Goal: Information Seeking & Learning: Learn about a topic

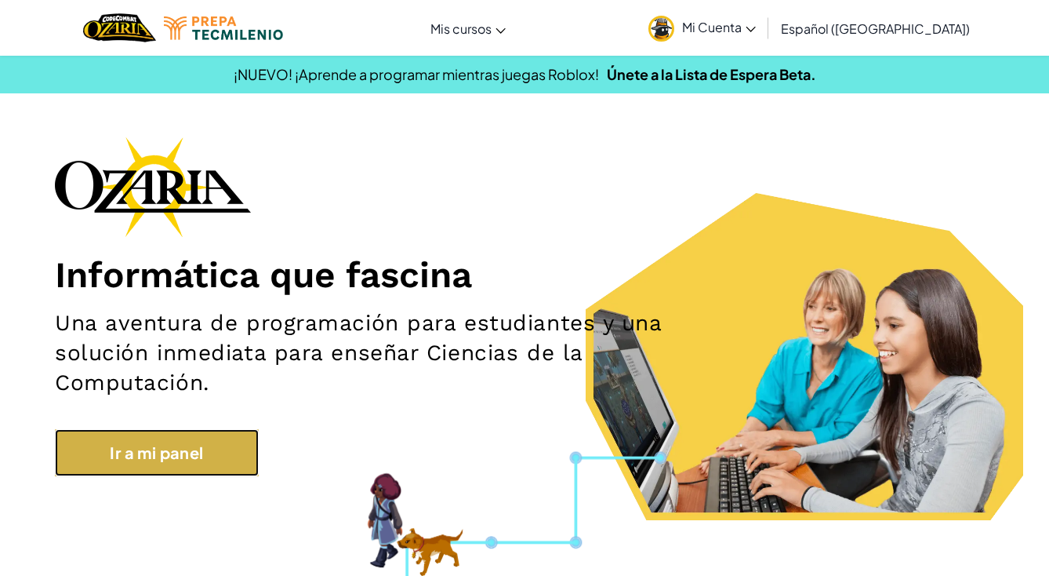
click at [212, 444] on link "Ir a mi panel" at bounding box center [157, 452] width 204 height 47
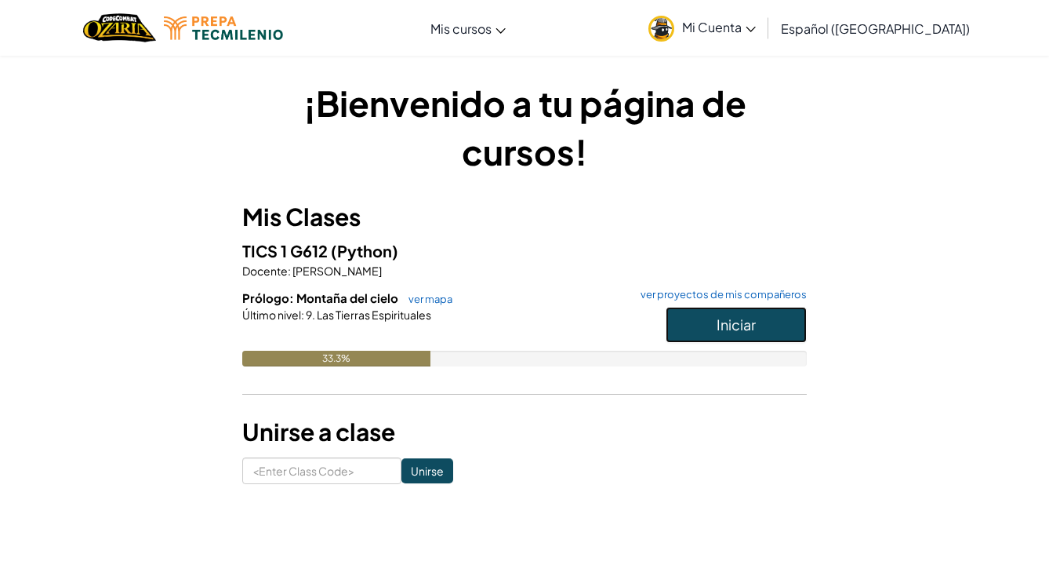
click at [737, 317] on span "Iniciar" at bounding box center [736, 324] width 39 height 18
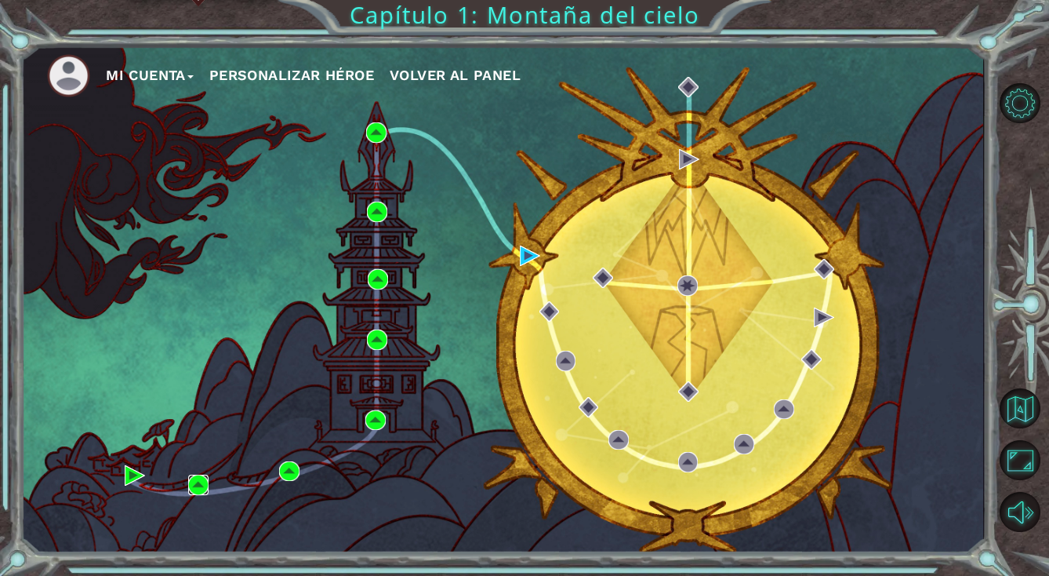
click at [202, 489] on img at bounding box center [198, 484] width 20 height 20
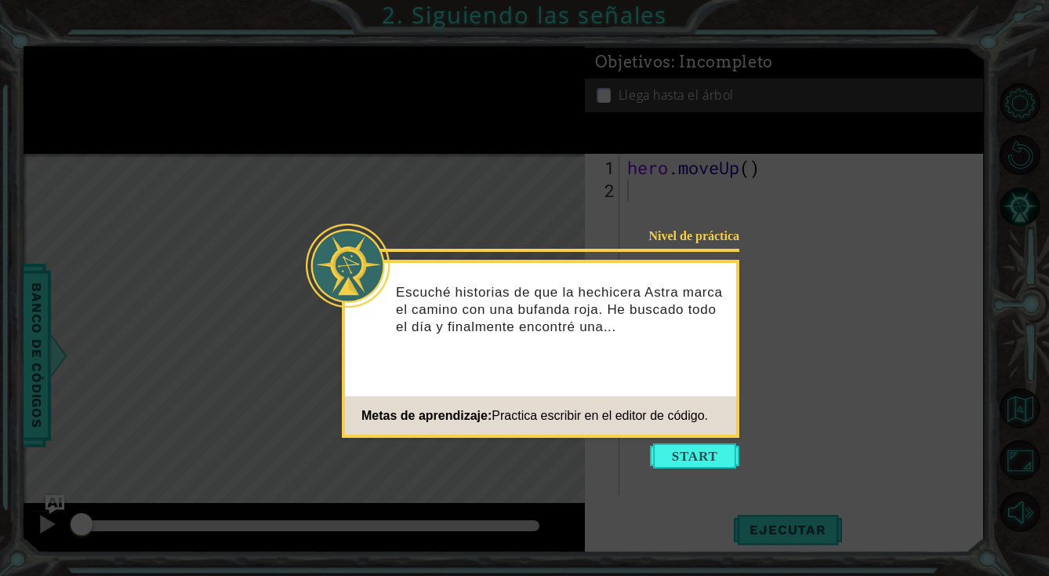
click at [334, 68] on icon at bounding box center [524, 288] width 1049 height 576
click at [720, 456] on button "Start" at bounding box center [694, 455] width 89 height 25
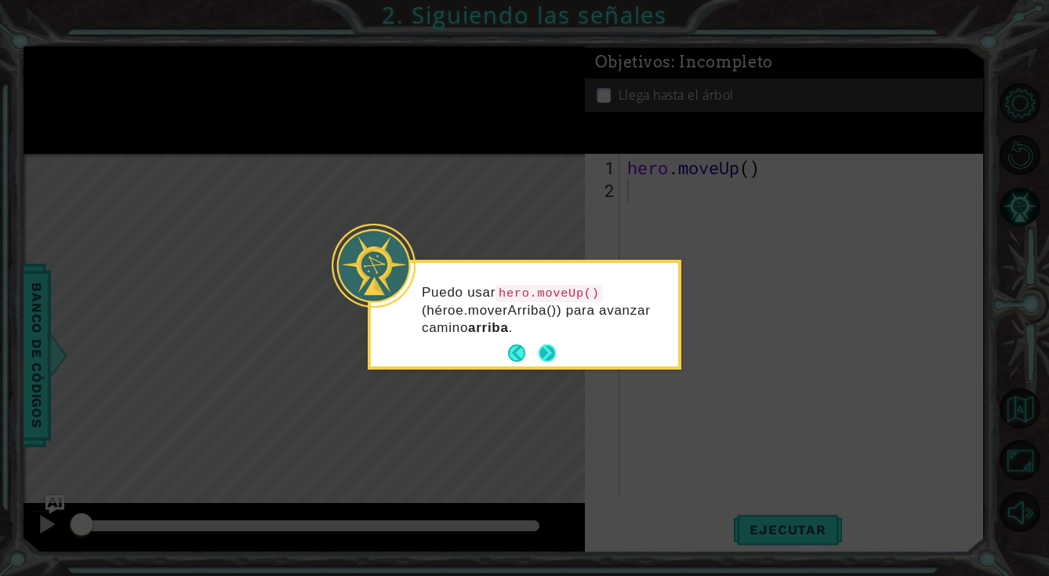
click at [544, 348] on button "Next" at bounding box center [547, 352] width 17 height 17
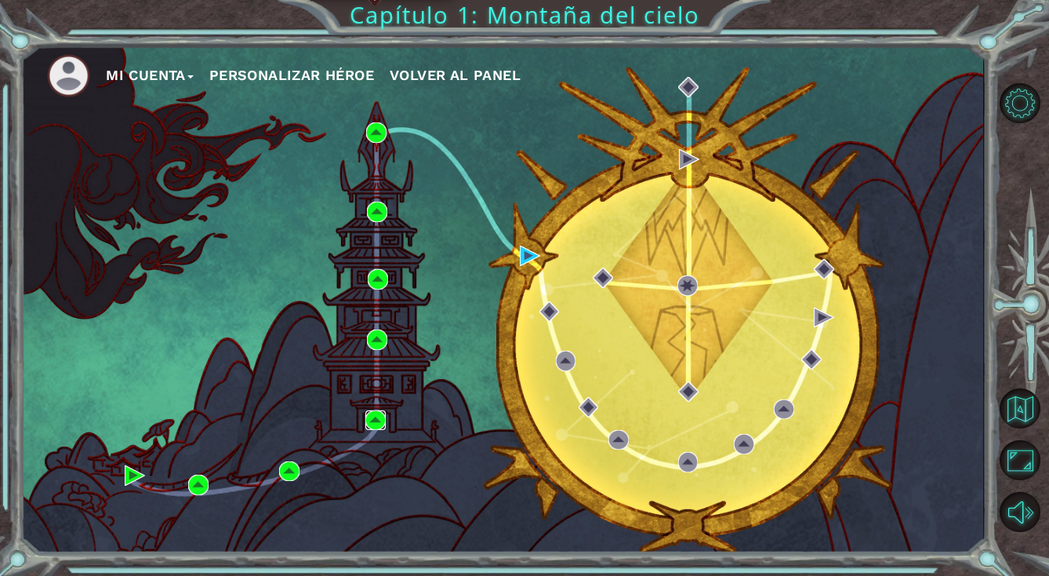
click at [380, 417] on img at bounding box center [375, 420] width 20 height 20
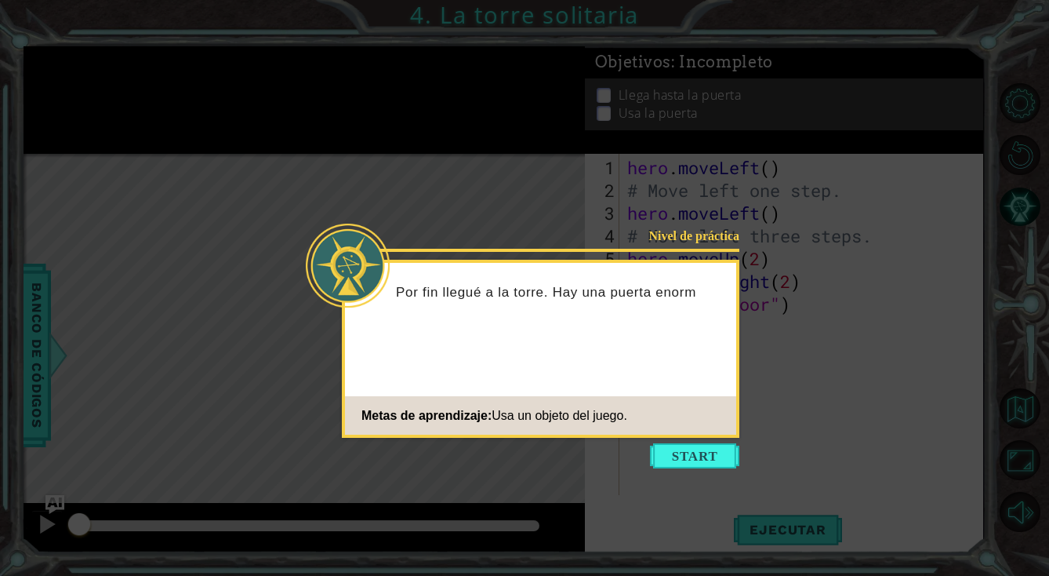
click at [830, 361] on icon at bounding box center [524, 288] width 1049 height 576
click at [685, 457] on button "Start" at bounding box center [694, 455] width 89 height 25
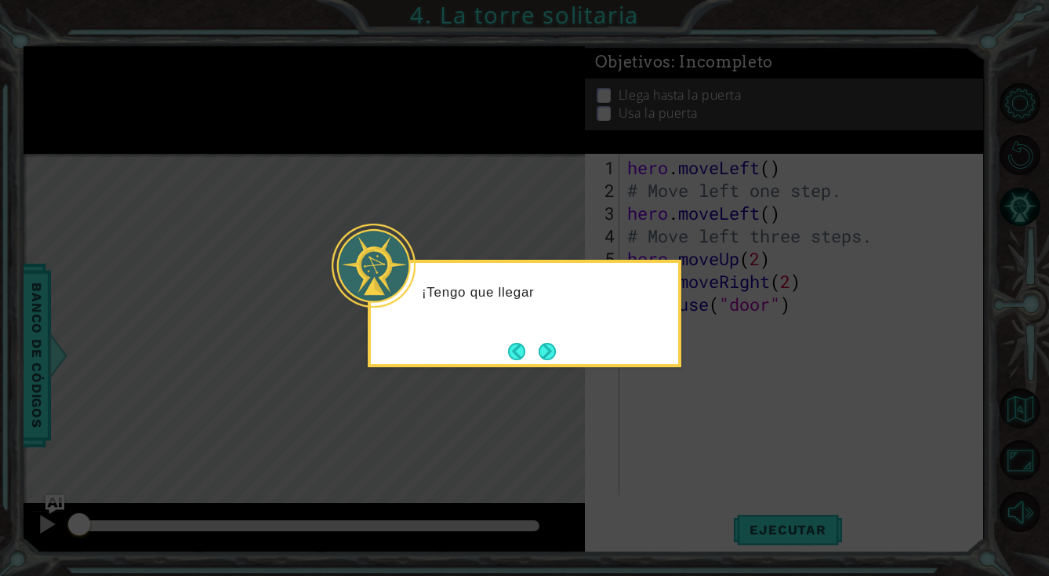
click at [634, 426] on icon at bounding box center [524, 288] width 1049 height 576
click at [547, 358] on button "Next" at bounding box center [547, 351] width 17 height 17
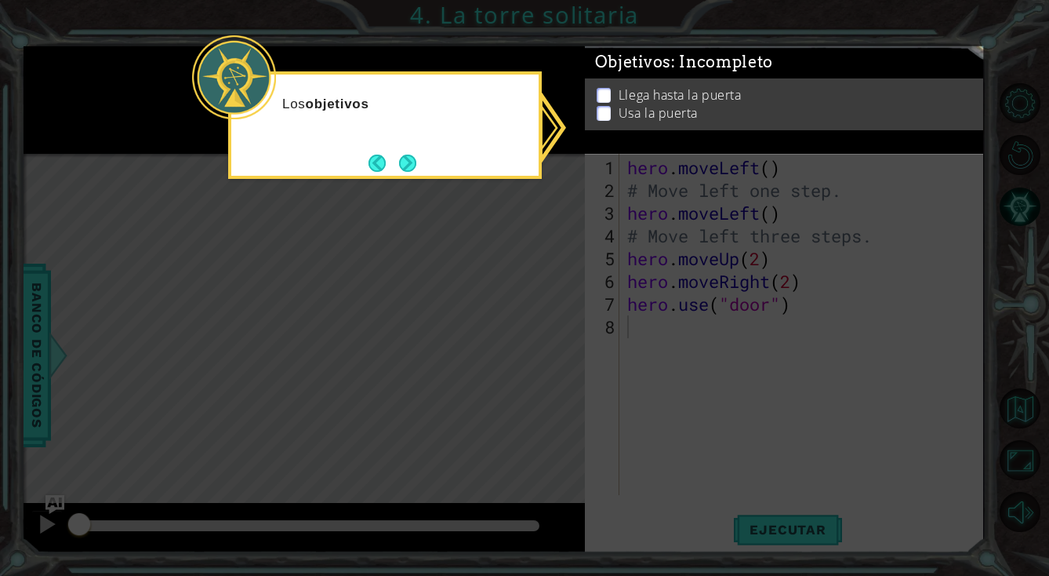
click at [632, 278] on icon at bounding box center [524, 288] width 1049 height 576
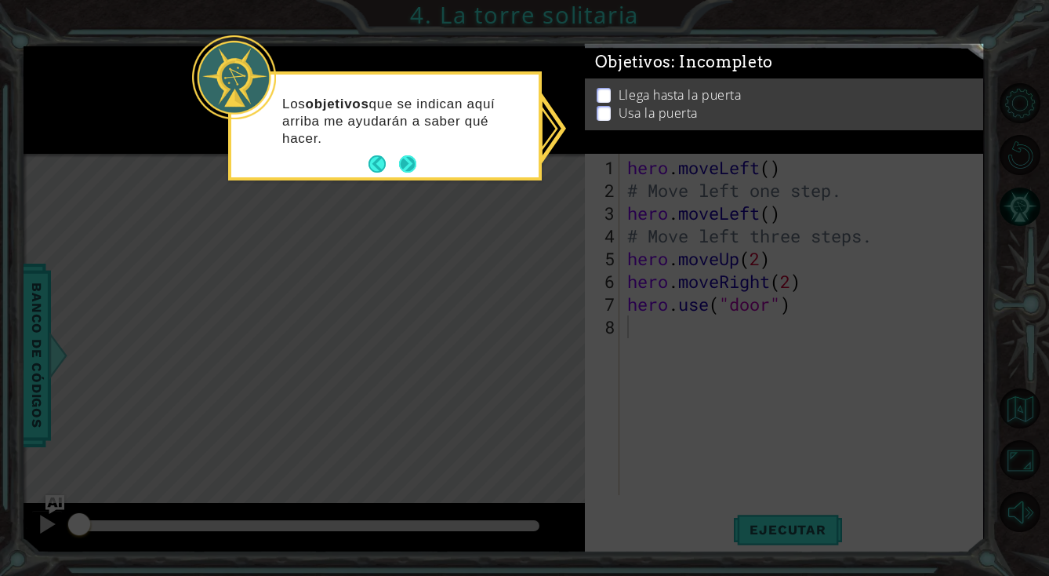
click at [402, 158] on button "Next" at bounding box center [407, 163] width 17 height 17
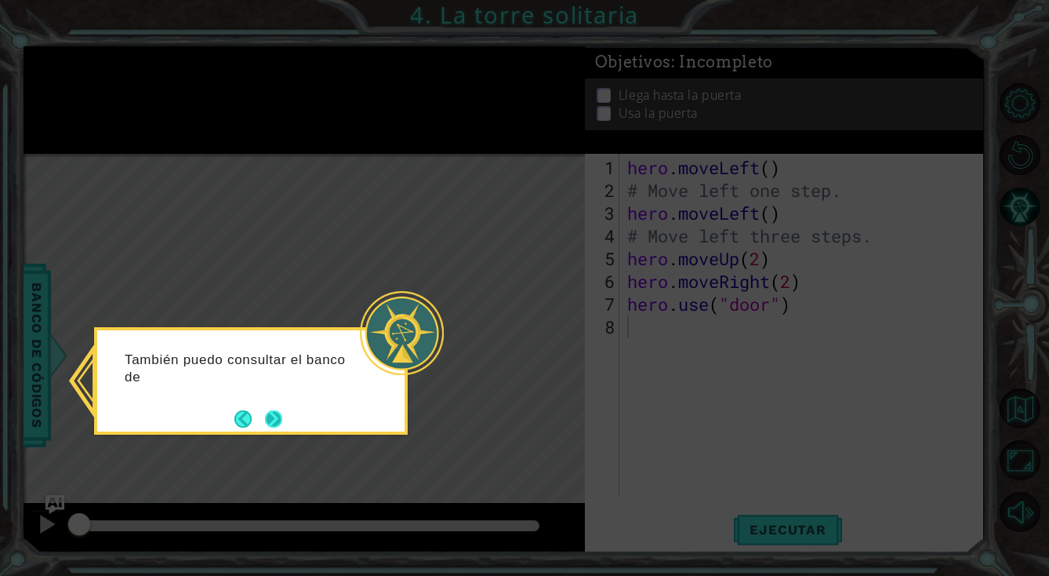
click at [282, 415] on button "Next" at bounding box center [273, 418] width 17 height 17
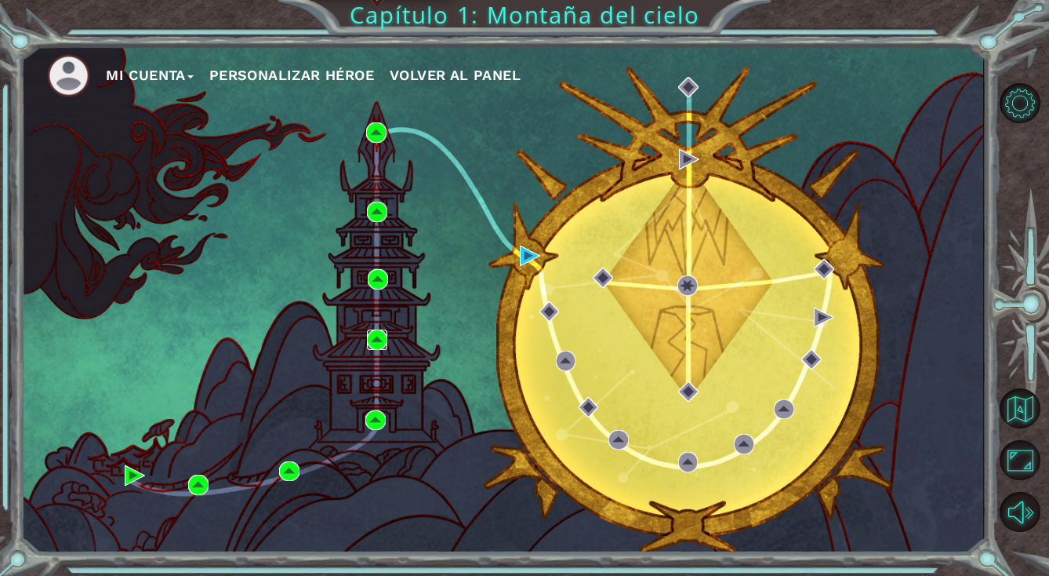
click at [372, 333] on img at bounding box center [377, 339] width 20 height 20
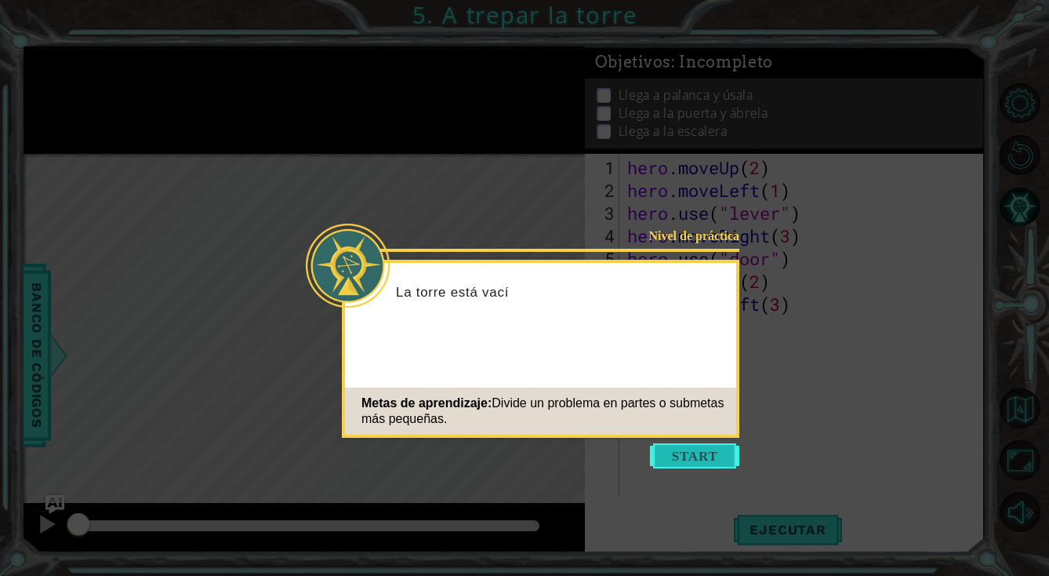
click at [720, 457] on button "Start" at bounding box center [694, 455] width 89 height 25
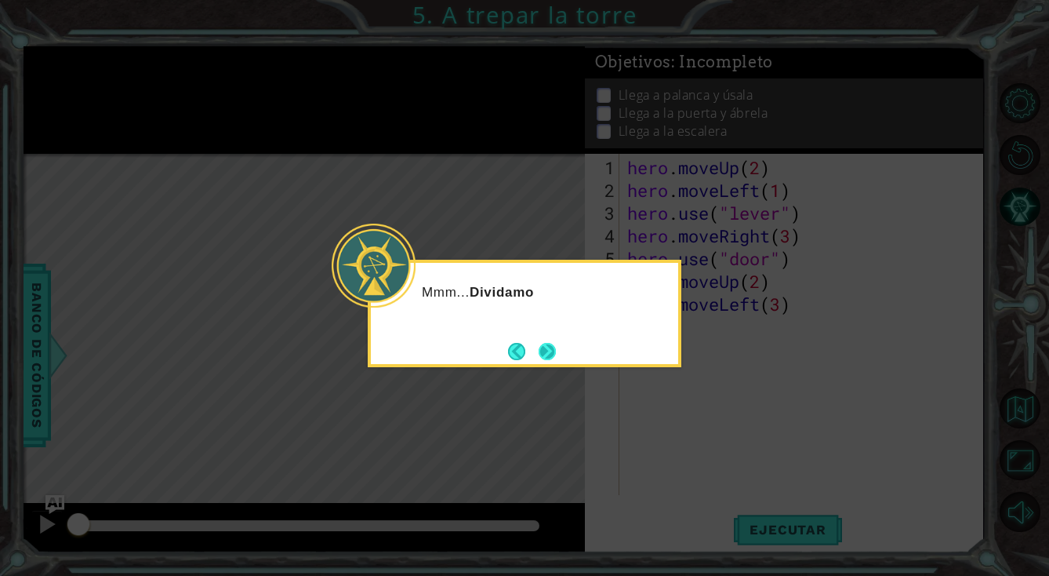
click at [547, 351] on button "Next" at bounding box center [547, 351] width 17 height 17
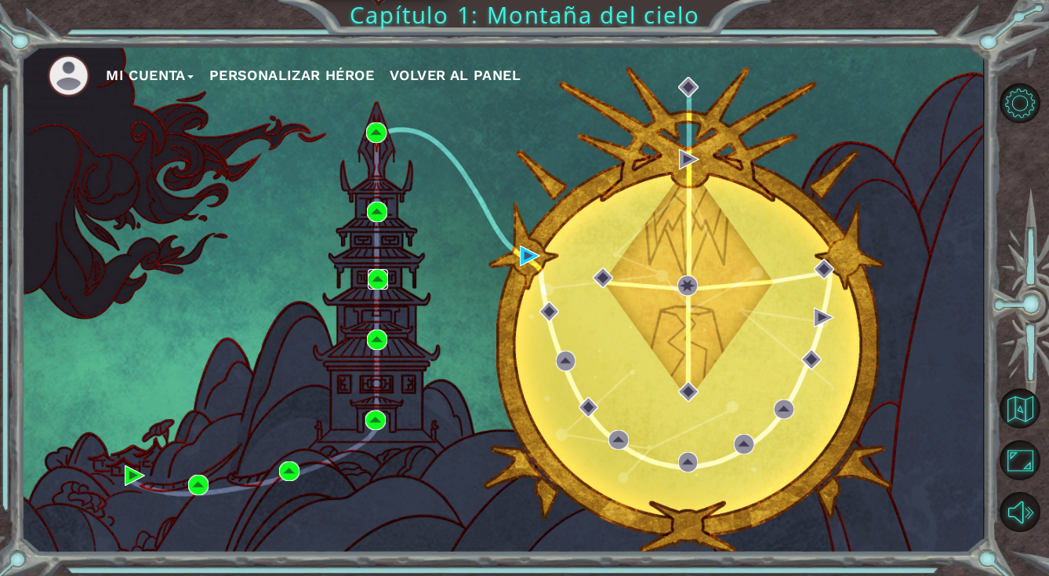
click at [371, 281] on img at bounding box center [378, 279] width 20 height 20
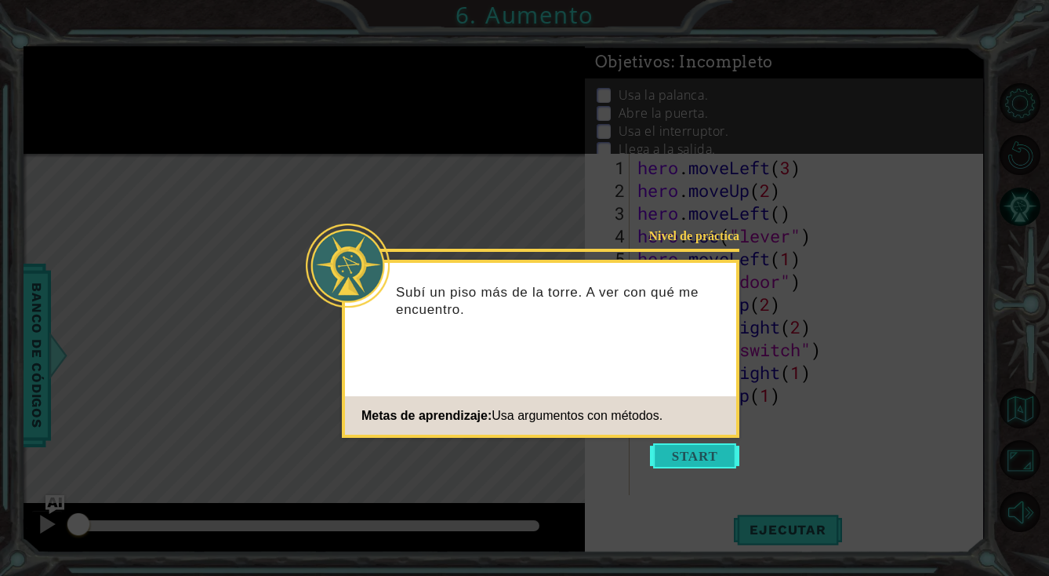
click at [692, 450] on button "Start" at bounding box center [694, 455] width 89 height 25
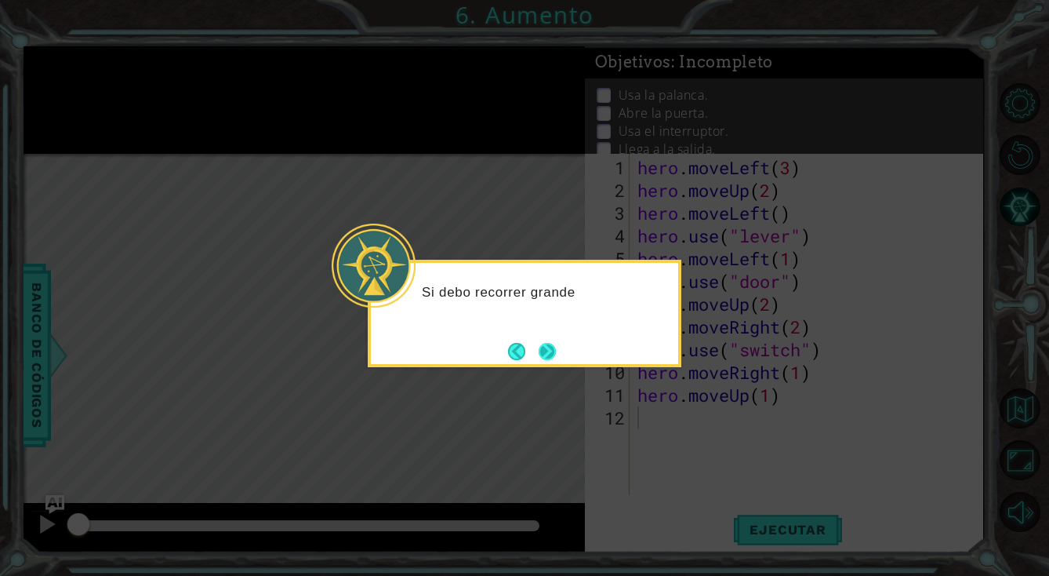
click at [556, 344] on button "Next" at bounding box center [547, 351] width 17 height 17
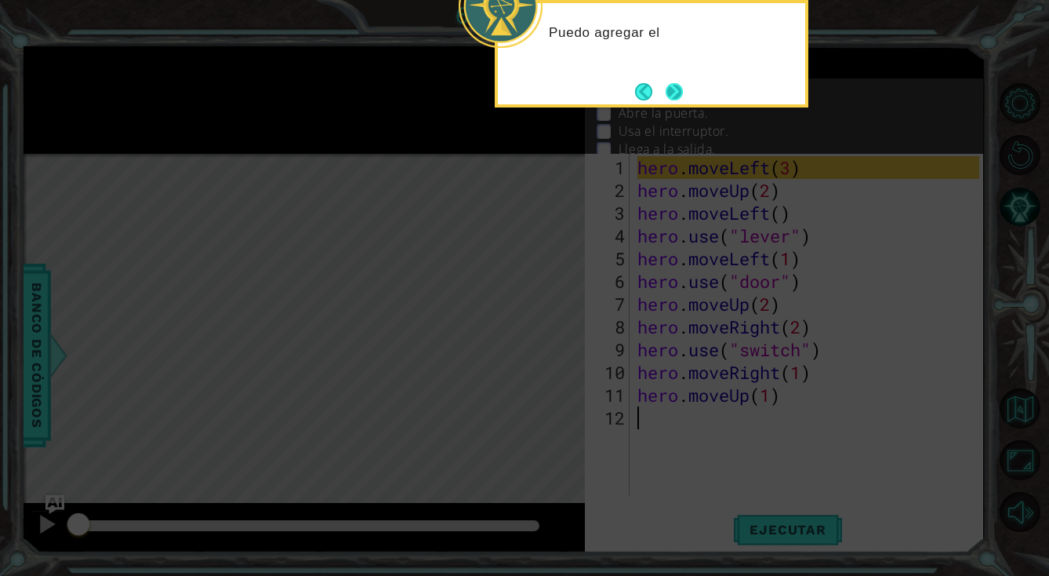
click at [676, 99] on button "Next" at bounding box center [674, 91] width 17 height 17
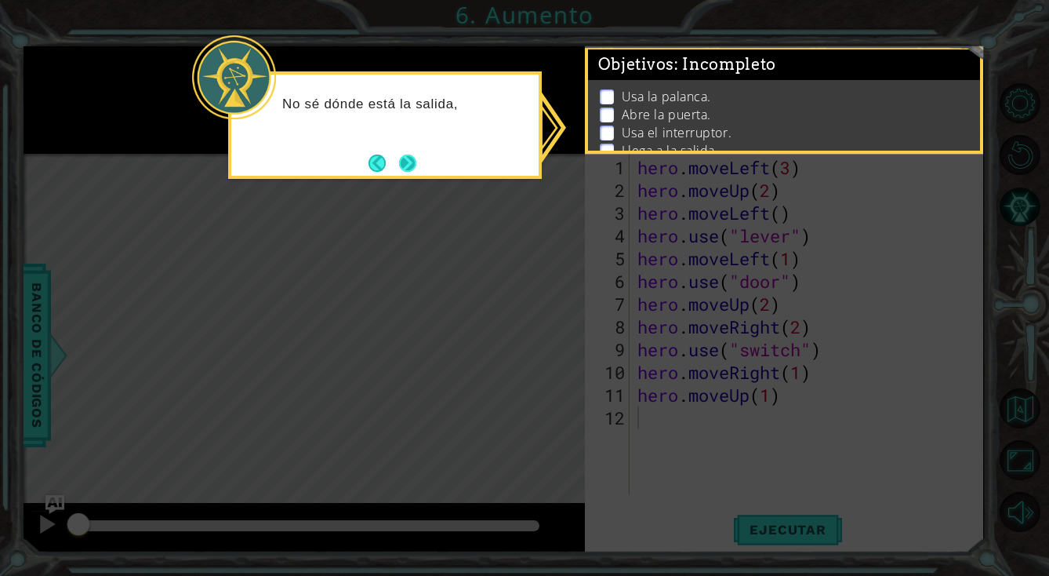
click at [416, 158] on button "Next" at bounding box center [407, 162] width 17 height 17
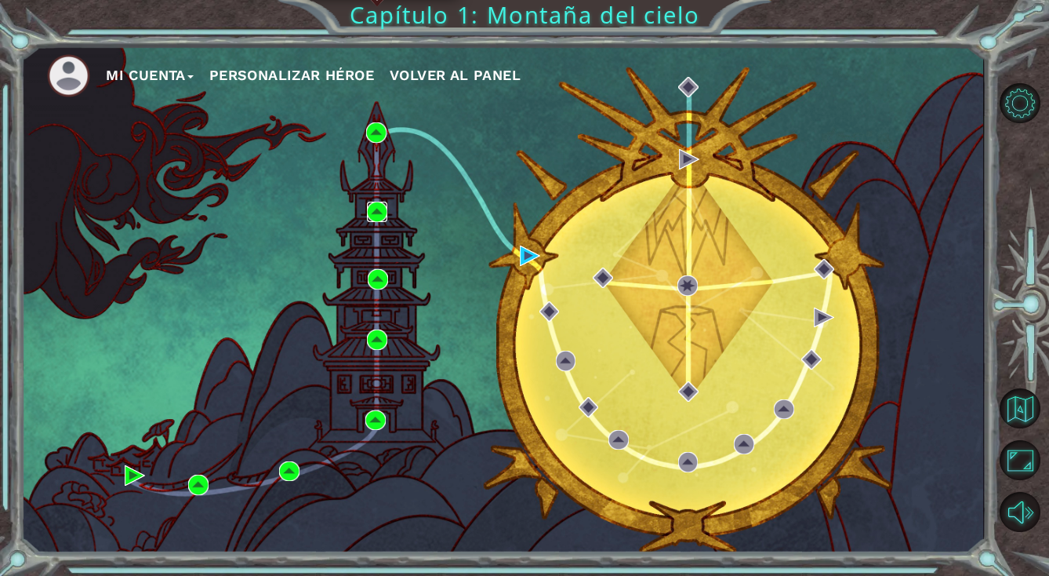
click at [379, 206] on img at bounding box center [377, 212] width 20 height 20
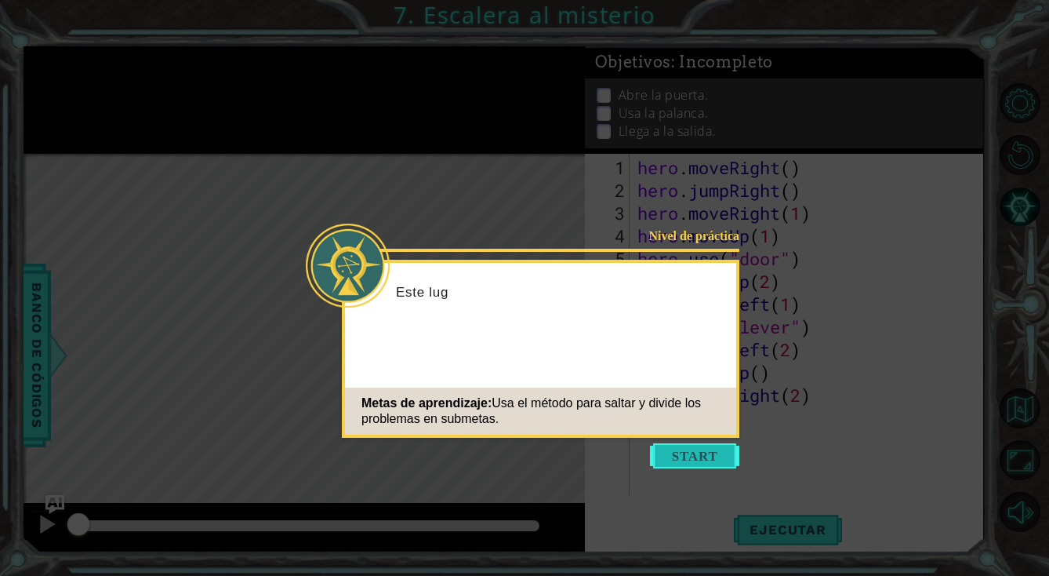
click at [697, 451] on button "Start" at bounding box center [694, 455] width 89 height 25
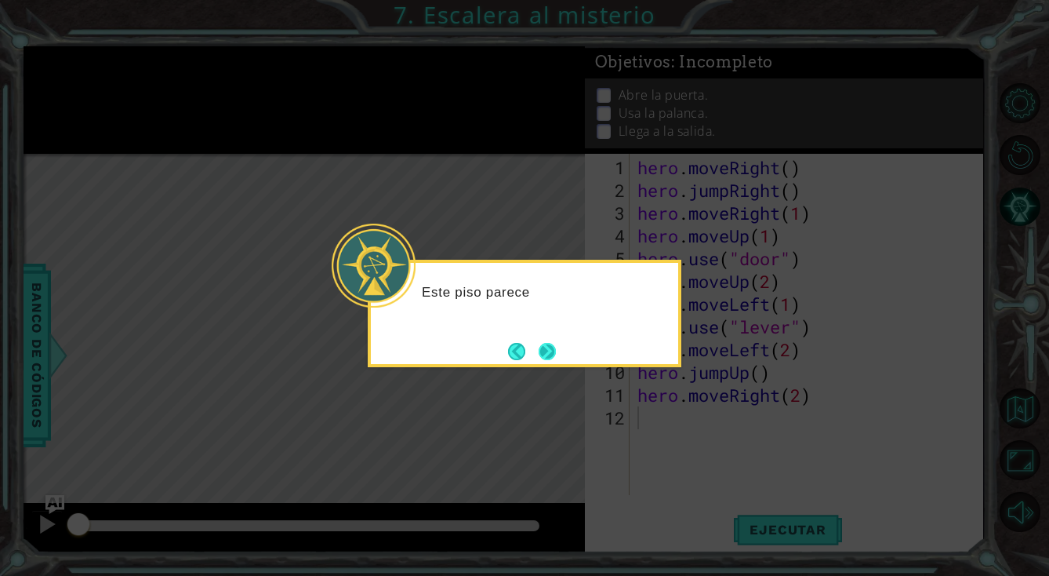
click at [547, 347] on button "Next" at bounding box center [547, 351] width 18 height 18
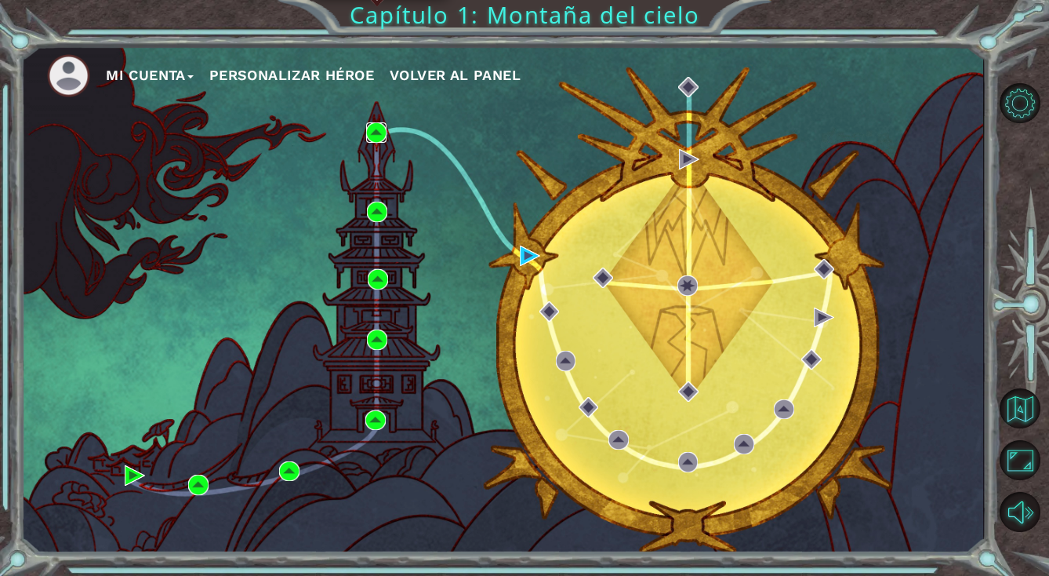
click at [375, 137] on img at bounding box center [376, 132] width 20 height 20
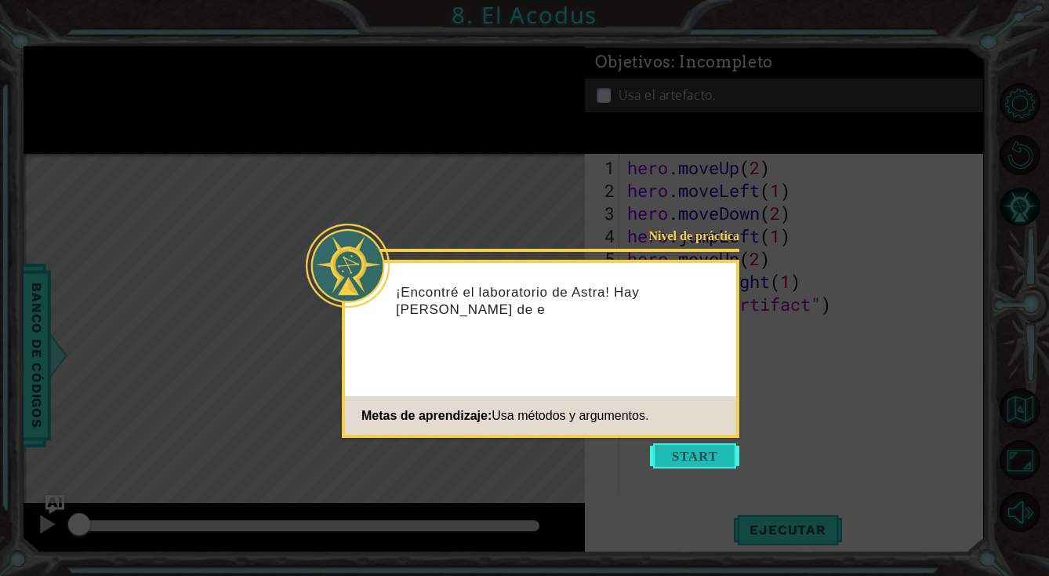
click at [692, 459] on button "Start" at bounding box center [694, 455] width 89 height 25
